Goal: Navigation & Orientation: Find specific page/section

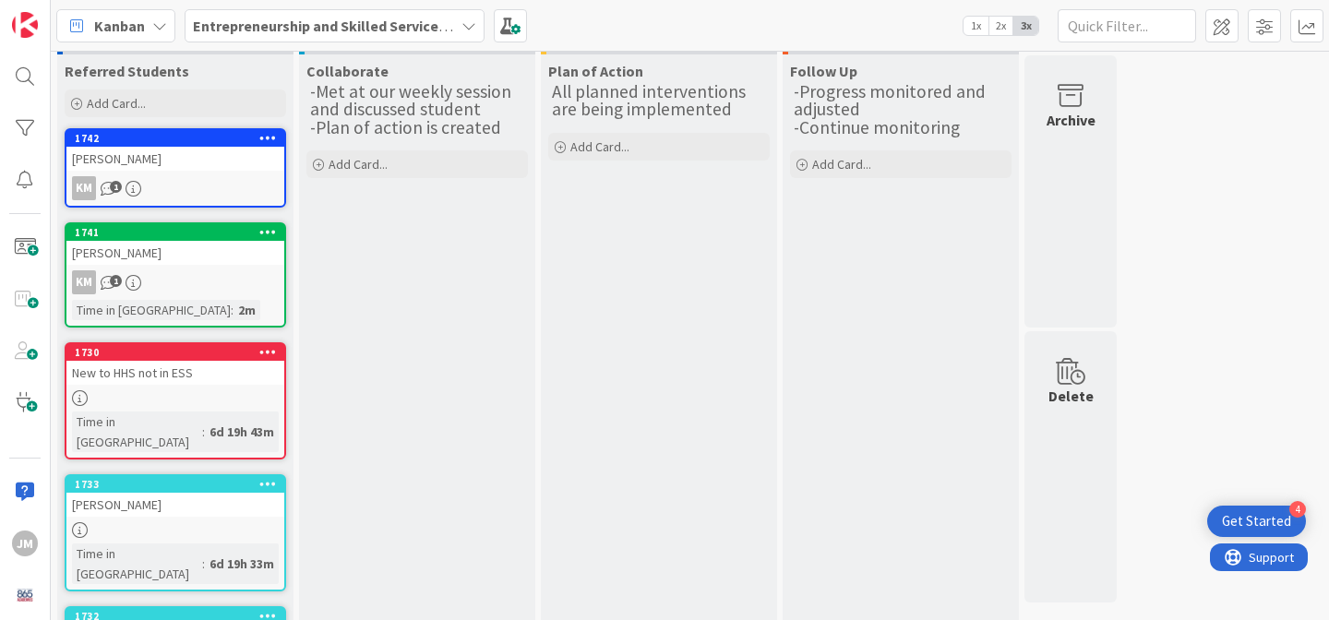
scroll to position [32, 0]
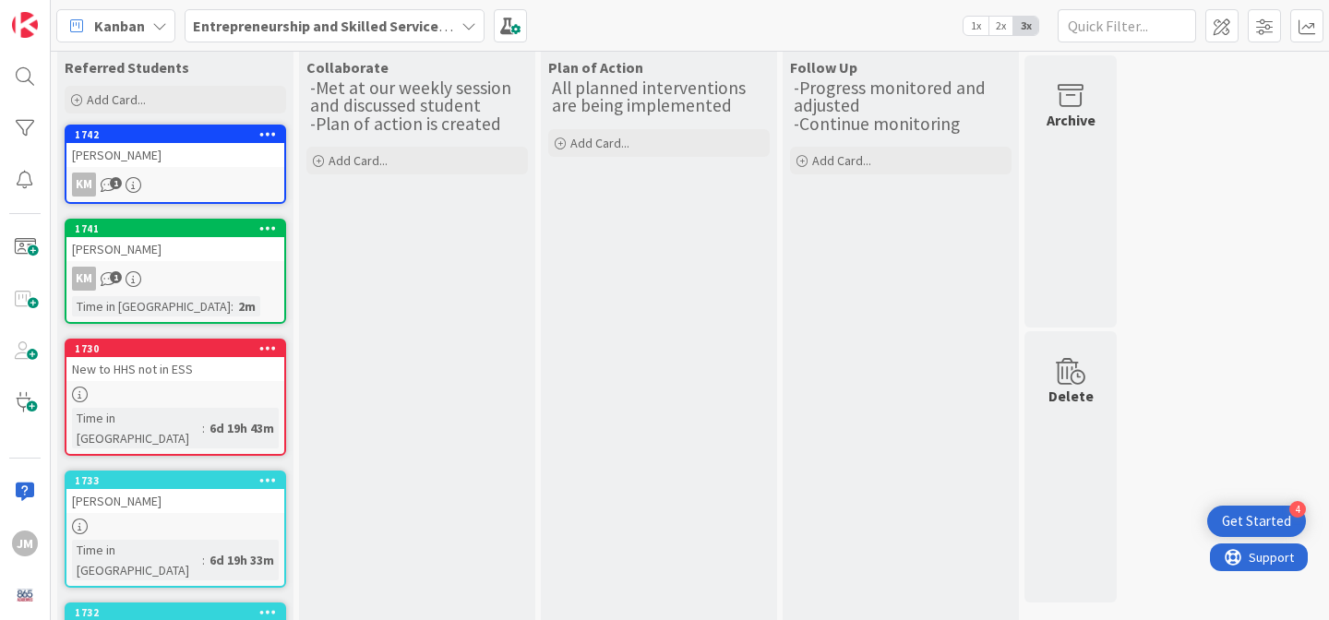
click at [114, 178] on span "1" at bounding box center [116, 183] width 12 height 12
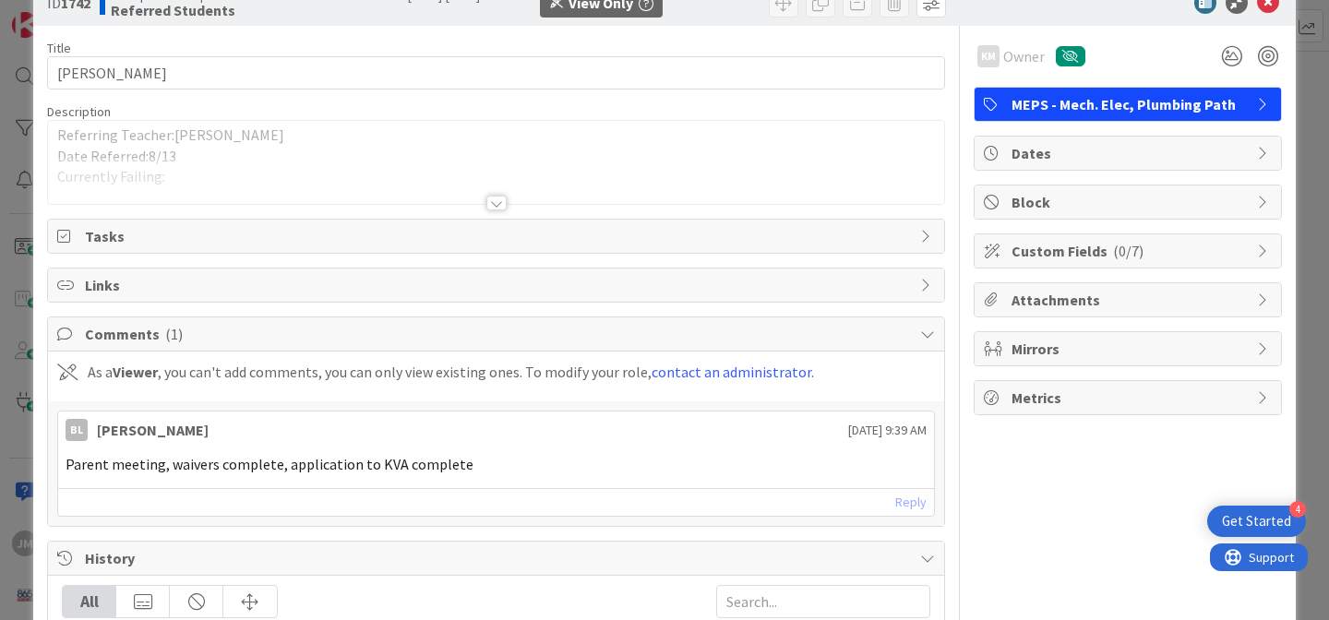
scroll to position [45, 0]
click at [501, 206] on div at bounding box center [496, 204] width 20 height 15
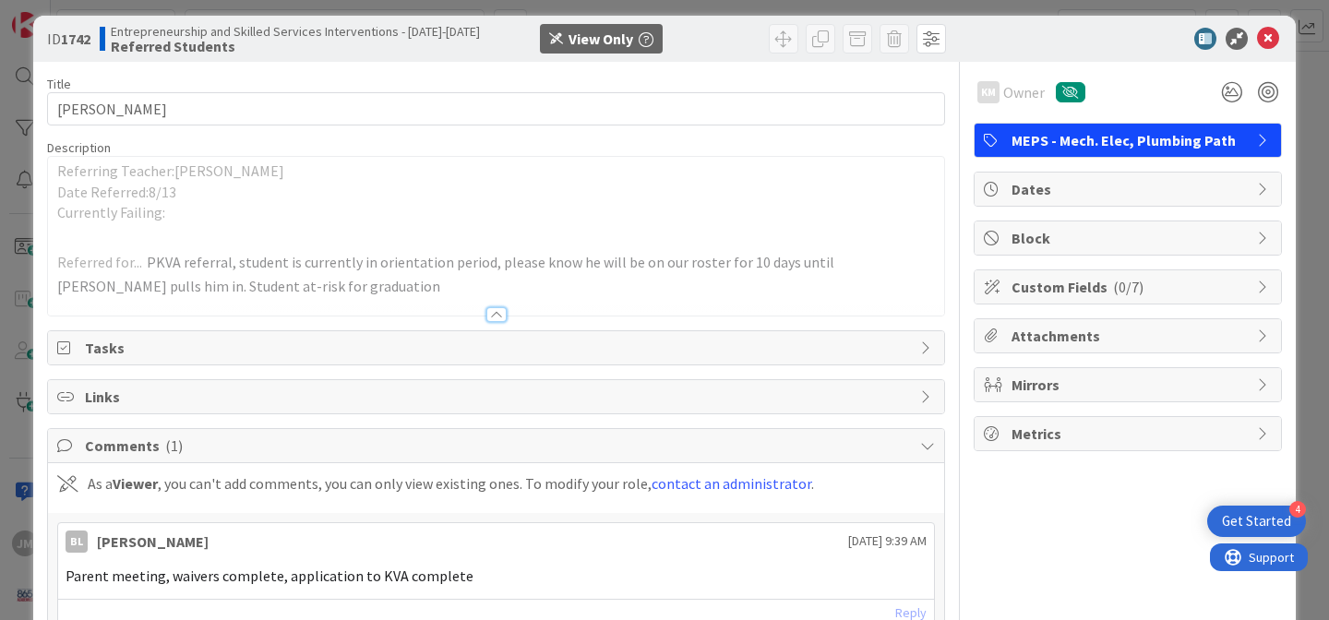
scroll to position [0, 0]
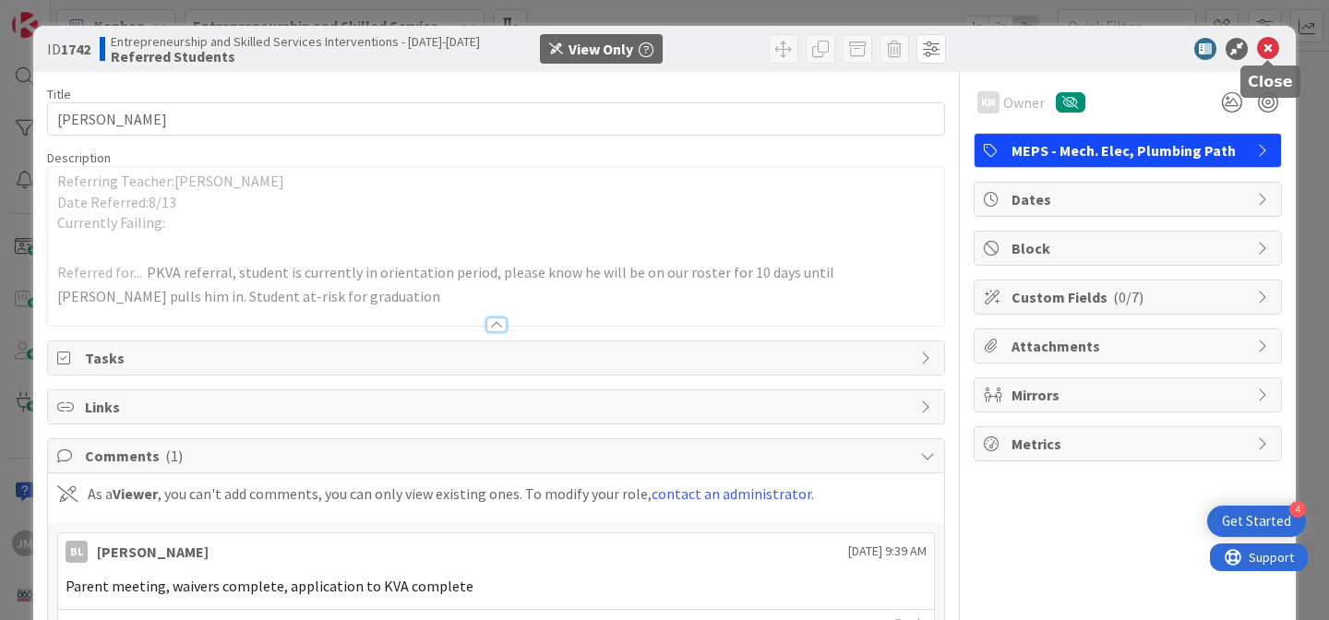
click at [1277, 50] on icon at bounding box center [1268, 49] width 22 height 22
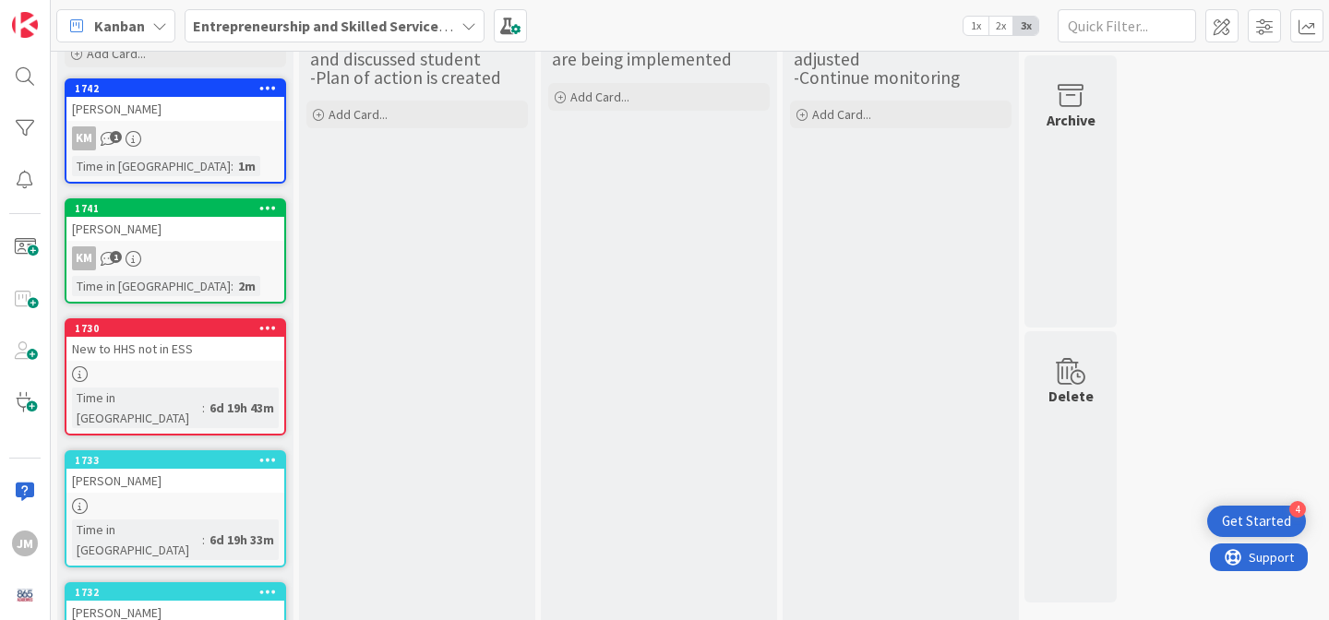
click at [195, 246] on div "KM 1" at bounding box center [175, 258] width 218 height 24
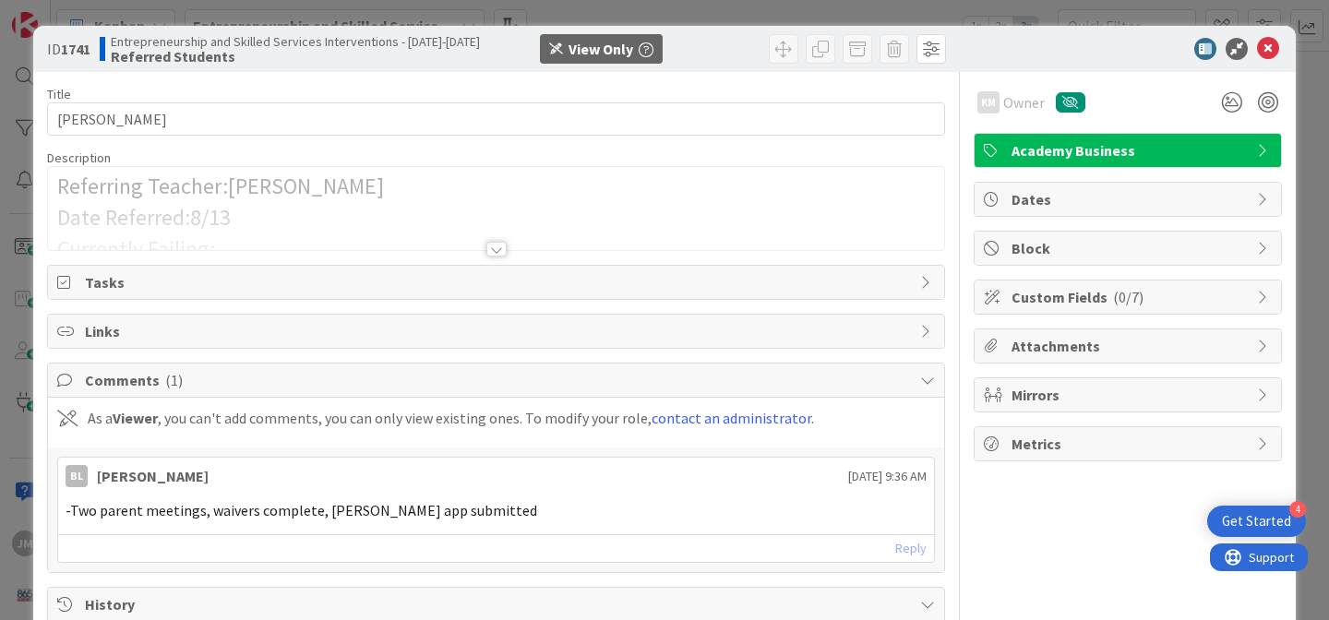
click at [498, 251] on div at bounding box center [496, 249] width 20 height 15
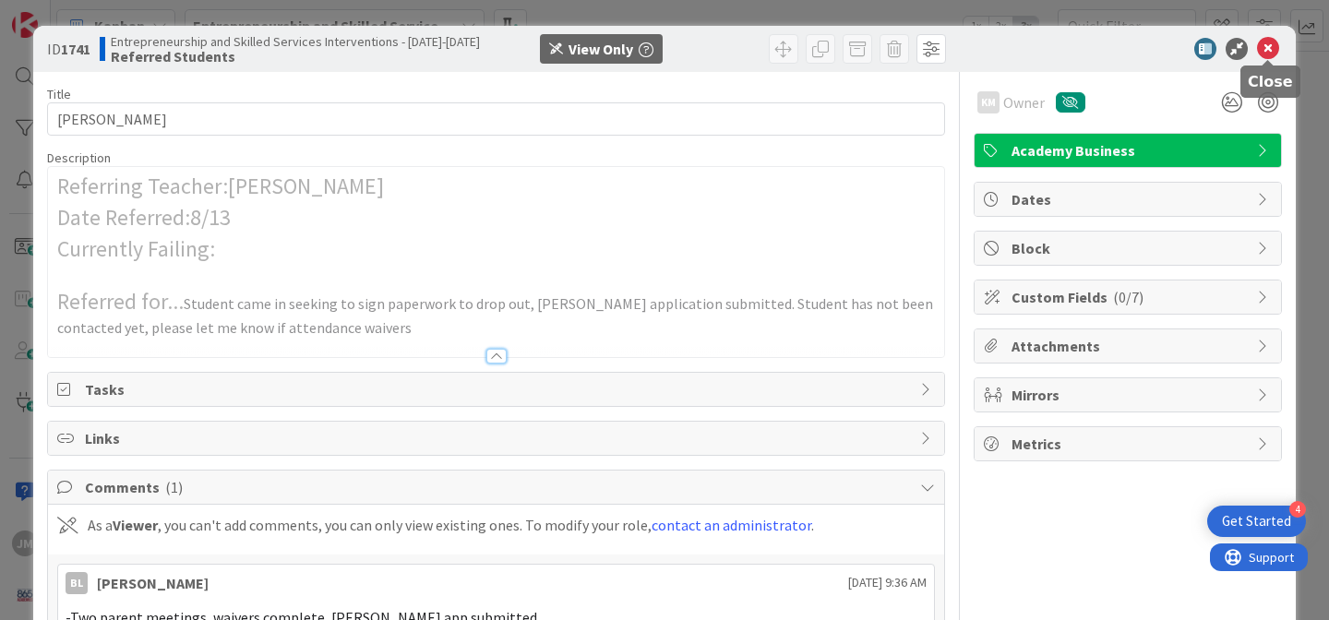
click at [1268, 52] on icon at bounding box center [1268, 49] width 22 height 22
